Goal: Navigation & Orientation: Find specific page/section

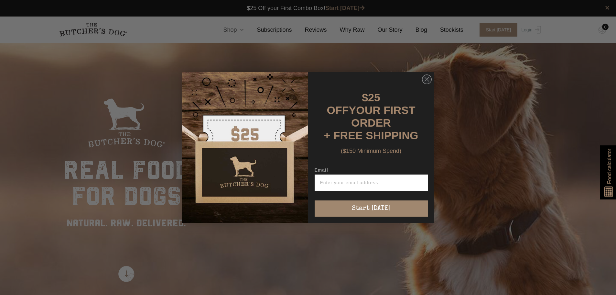
click at [438, 76] on div "Close dialog $25 OFF YOUR FIRST ORDER + FREE SHIPPING ($150 Minimum Spend) Emai…" at bounding box center [308, 147] width 265 height 164
click at [429, 80] on circle "Close dialog" at bounding box center [426, 79] width 9 height 9
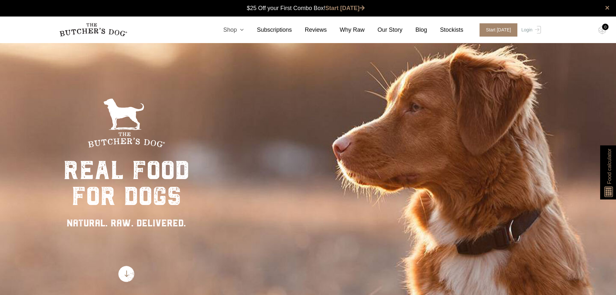
click at [236, 30] on link "Shop" at bounding box center [227, 30] width 34 height 9
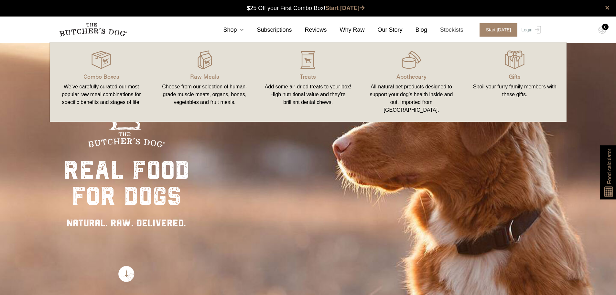
click at [461, 26] on link "Stockists" at bounding box center [445, 30] width 36 height 9
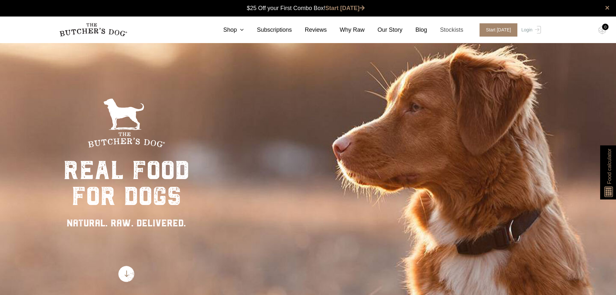
click at [460, 32] on link "Stockists" at bounding box center [445, 30] width 36 height 9
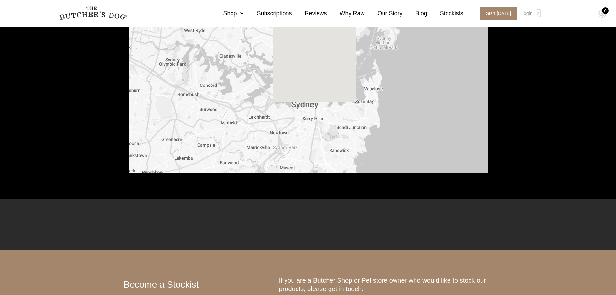
scroll to position [291, 0]
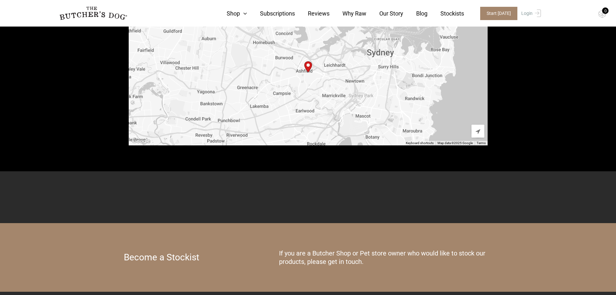
type input "2131"
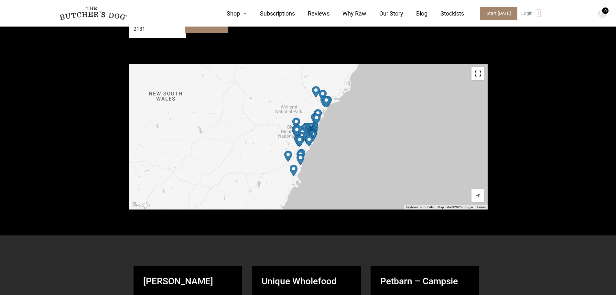
scroll to position [226, 0]
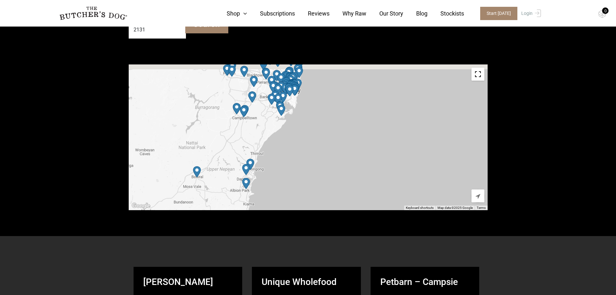
drag, startPoint x: 297, startPoint y: 118, endPoint x: 345, endPoint y: 182, distance: 79.8
click at [345, 182] on div at bounding box center [308, 137] width 359 height 146
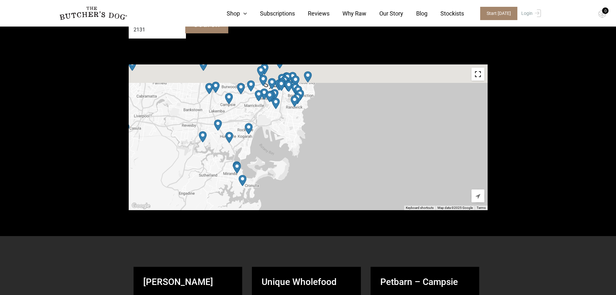
drag, startPoint x: 306, startPoint y: 106, endPoint x: 333, endPoint y: 151, distance: 52.1
click at [333, 151] on div at bounding box center [308, 137] width 359 height 146
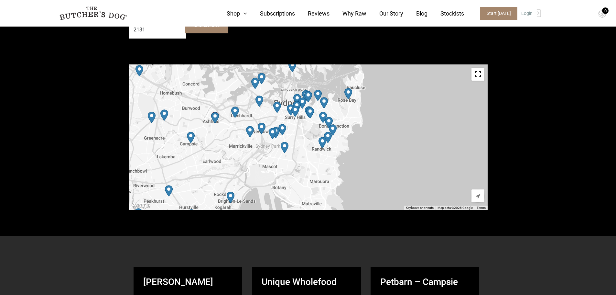
drag, startPoint x: 317, startPoint y: 101, endPoint x: 371, endPoint y: 135, distance: 63.5
click at [371, 135] on div at bounding box center [308, 137] width 359 height 146
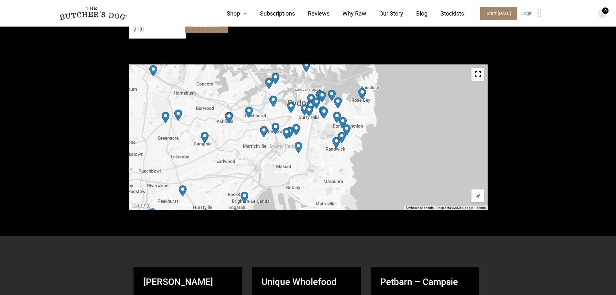
click at [277, 127] on img "QE Foodstores Newtown" at bounding box center [275, 128] width 13 height 16
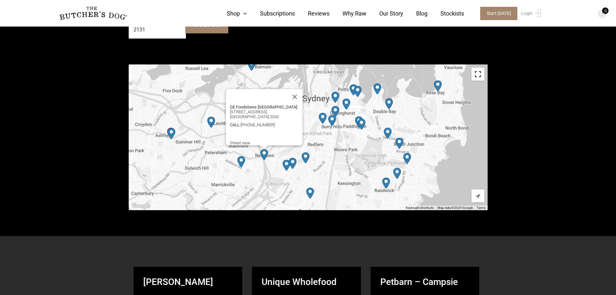
click at [285, 165] on img "Dogs In Town" at bounding box center [286, 165] width 13 height 16
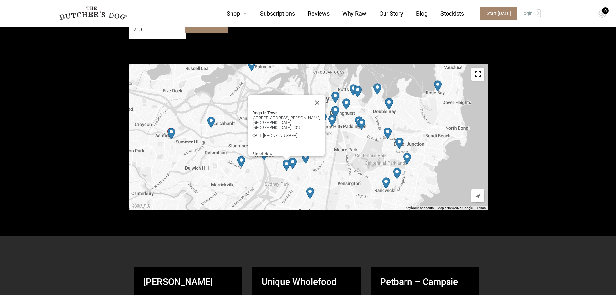
click at [293, 163] on img "Petbarn – Alexandria" at bounding box center [292, 163] width 13 height 16
click at [308, 157] on img "PetO Alexandria" at bounding box center [305, 157] width 13 height 16
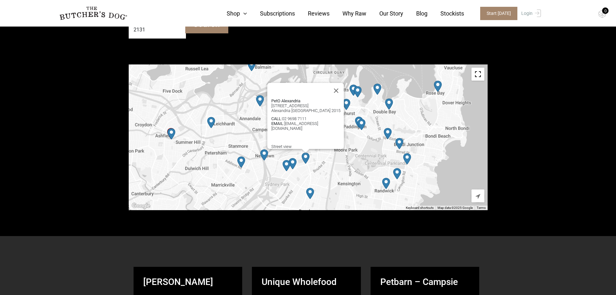
click at [390, 133] on img "Dogue Bondi Junction" at bounding box center [387, 133] width 13 height 16
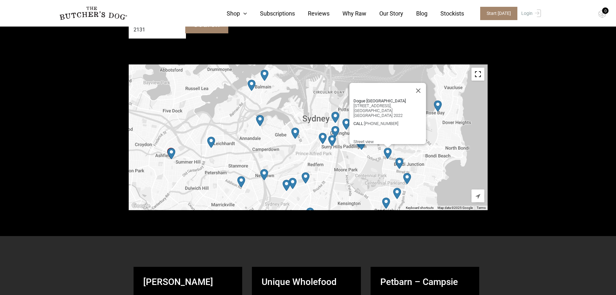
click at [399, 162] on img "Petbarn – Bondi Junction" at bounding box center [399, 163] width 13 height 16
